Goal: Information Seeking & Learning: Learn about a topic

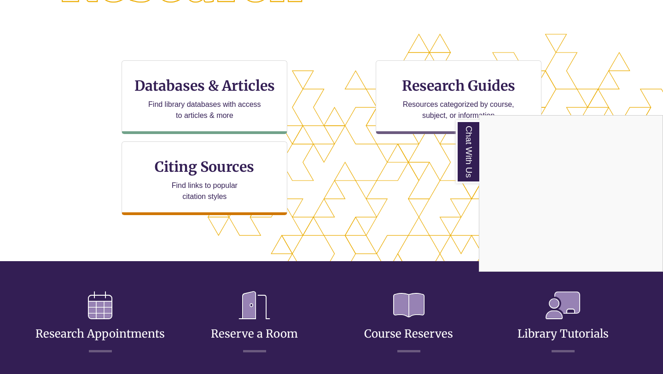
scroll to position [278, 0]
click at [464, 84] on div "Chat With Us" at bounding box center [331, 187] width 663 height 374
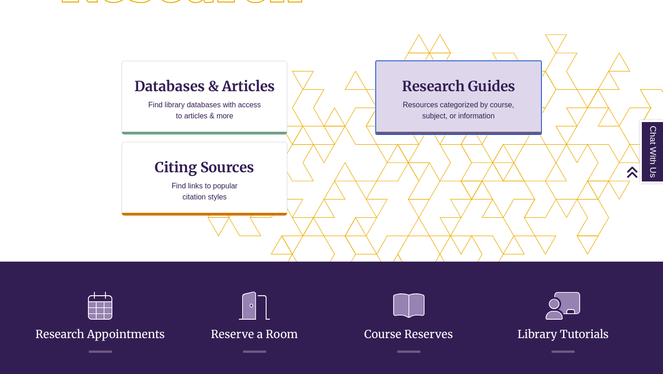
click at [458, 113] on p "Resources categorized by course, subject, or information" at bounding box center [458, 110] width 120 height 22
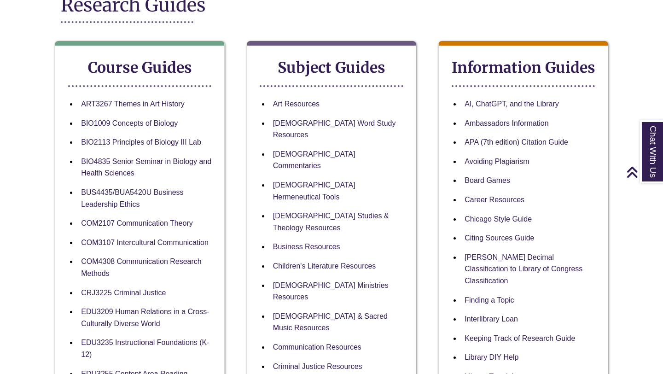
scroll to position [143, 0]
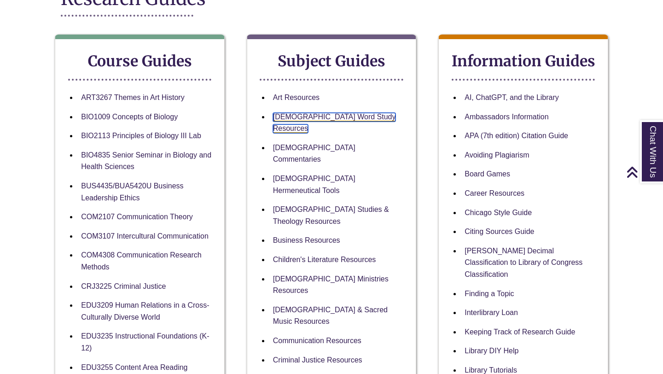
click at [322, 116] on link "[DEMOGRAPHIC_DATA] Word Study Resources" at bounding box center [334, 123] width 123 height 21
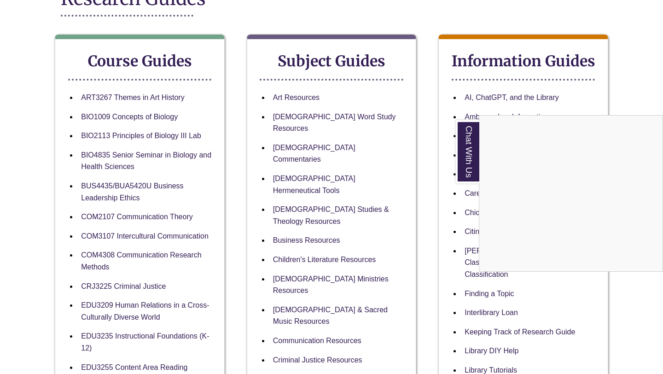
click at [300, 115] on div "Chat With Us" at bounding box center [331, 187] width 663 height 374
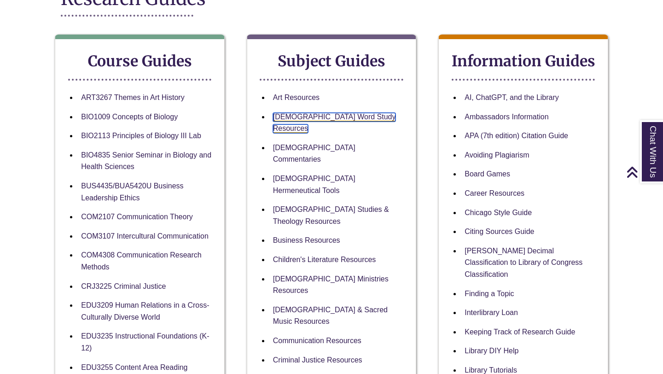
click at [314, 119] on link "[DEMOGRAPHIC_DATA] Word Study Resources" at bounding box center [334, 123] width 123 height 21
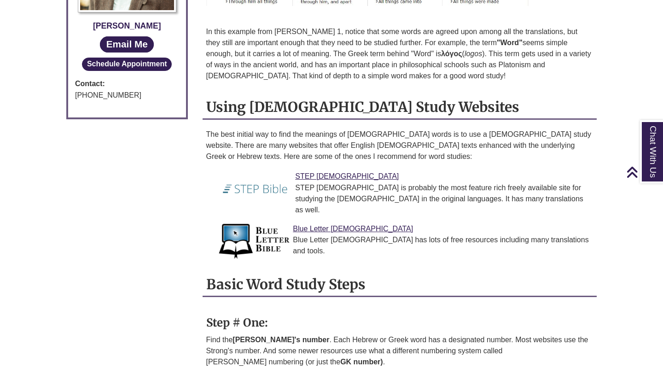
scroll to position [627, 0]
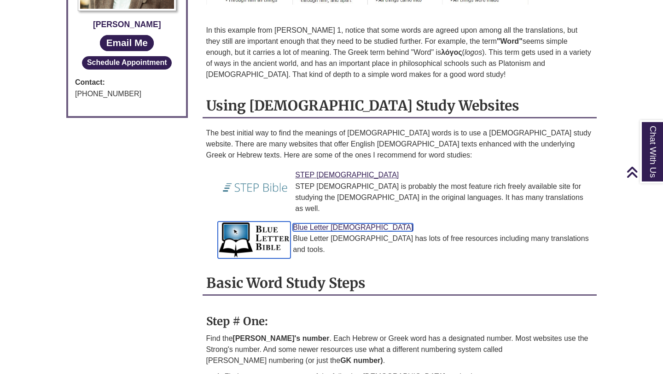
click at [319, 223] on link "Blue Letter [DEMOGRAPHIC_DATA]" at bounding box center [353, 227] width 120 height 8
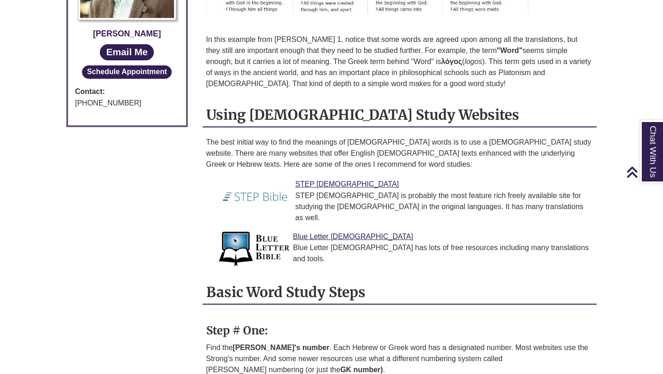
scroll to position [619, 0]
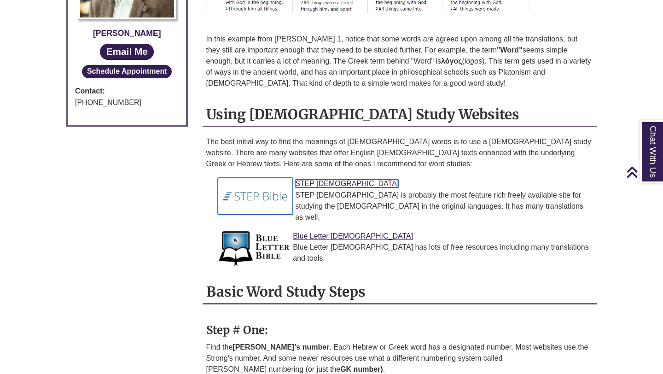
click at [318, 179] on link "STEP [DEMOGRAPHIC_DATA]" at bounding box center [347, 183] width 104 height 8
